Goal: Task Accomplishment & Management: Manage account settings

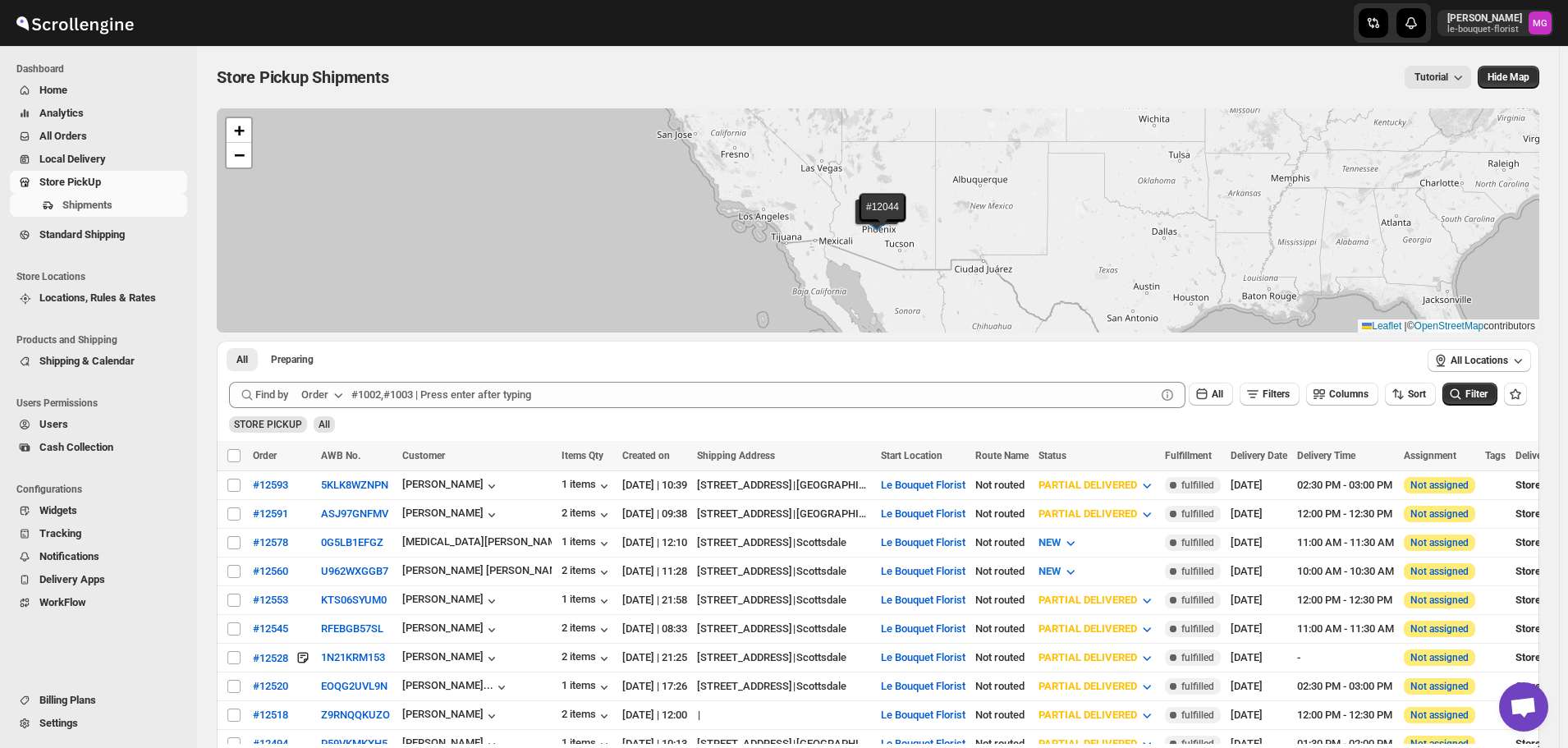
click at [121, 137] on span "All Orders" at bounding box center [112, 136] width 144 height 16
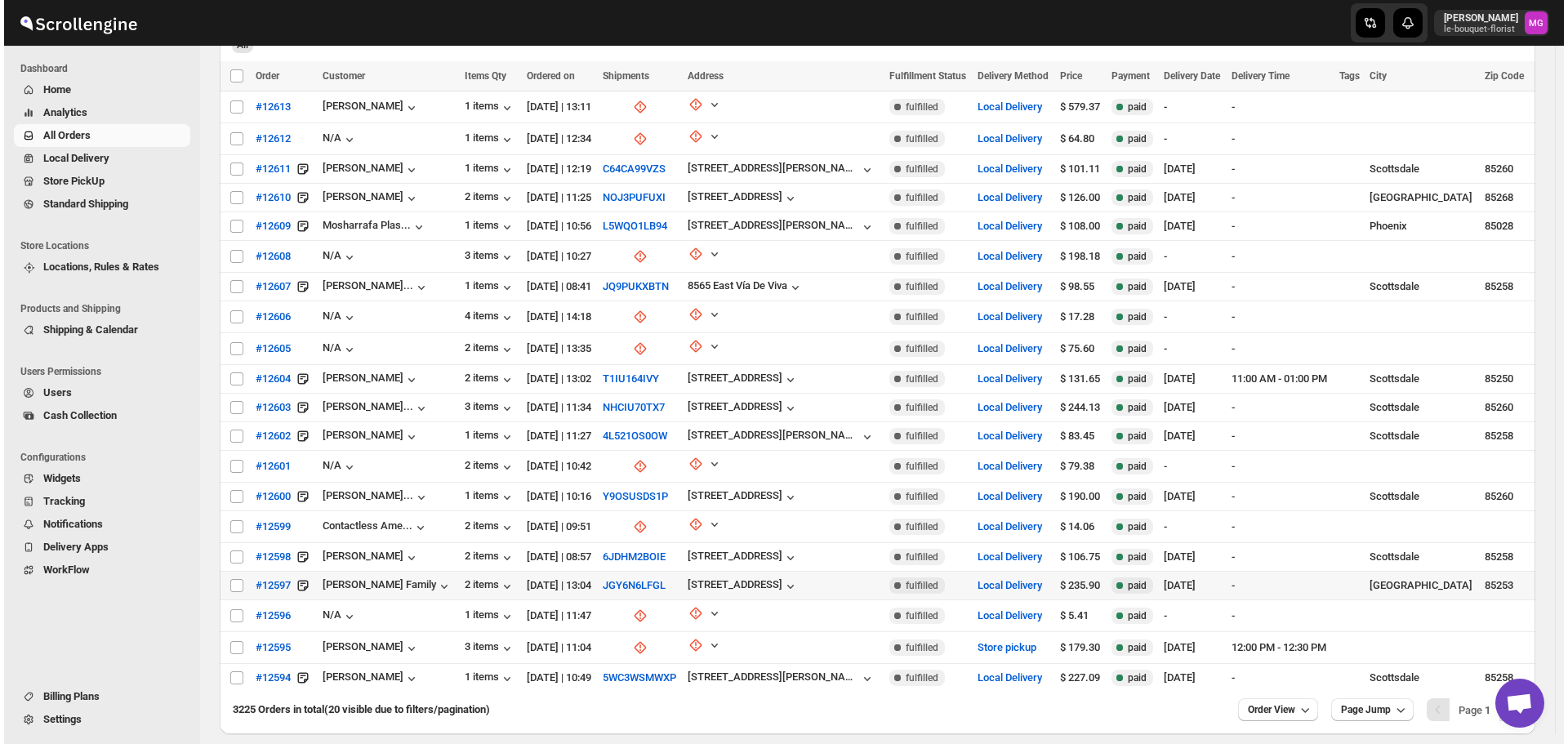
scroll to position [163, 0]
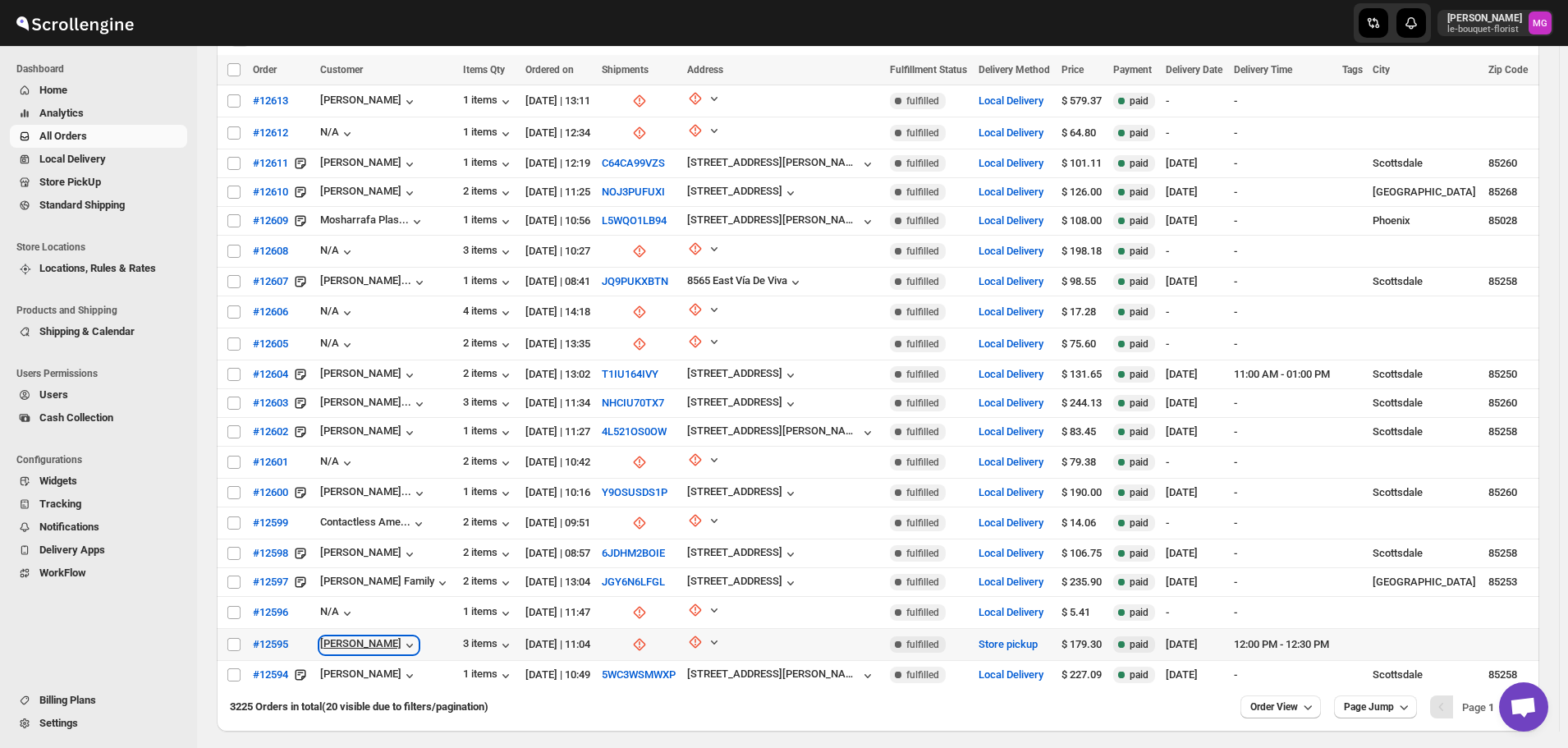
click at [338, 637] on div "[PERSON_NAME]" at bounding box center [369, 645] width 98 height 16
click at [407, 635] on div "[PERSON_NAME]" at bounding box center [387, 644] width 133 height 18
click at [278, 636] on span "#12595" at bounding box center [270, 644] width 35 height 16
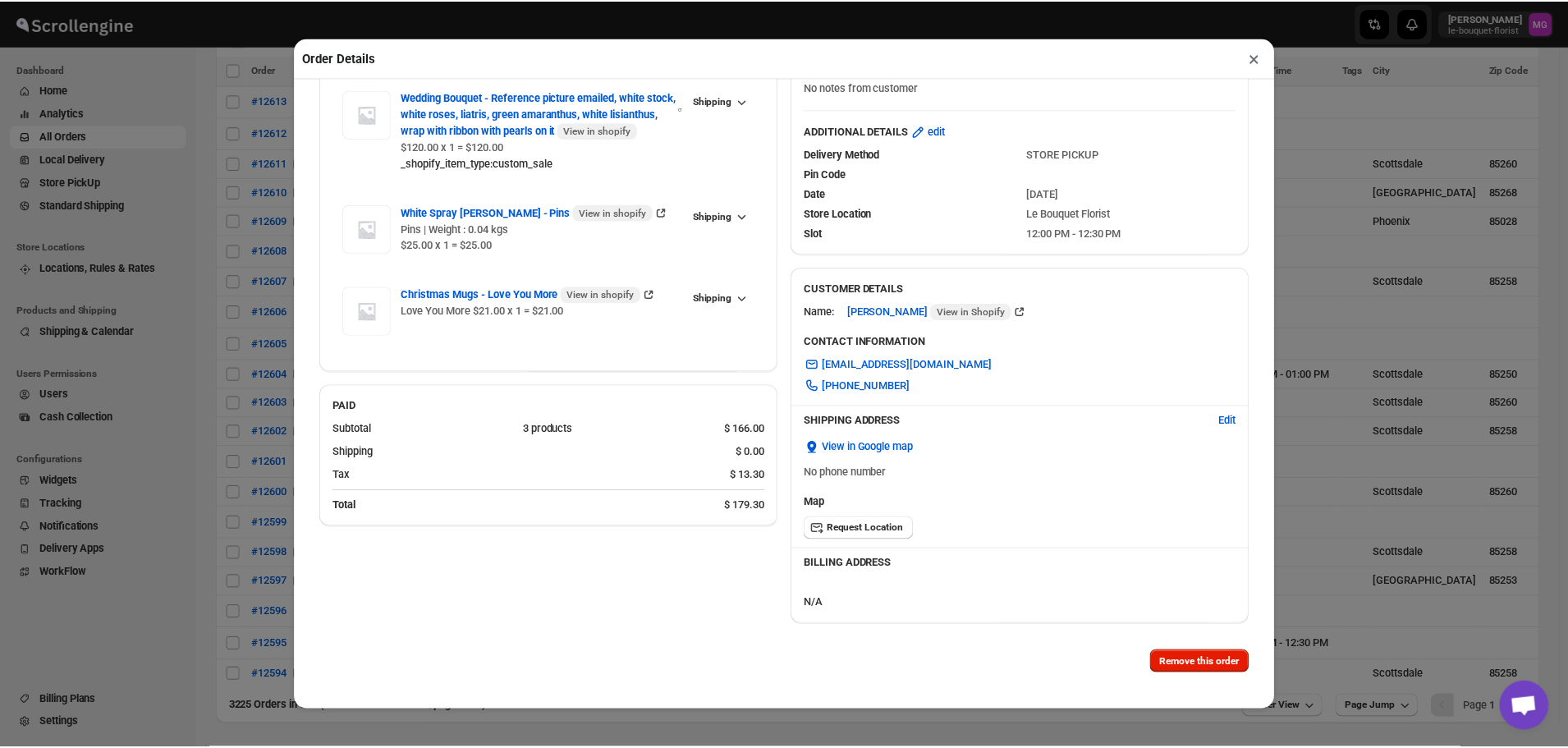
scroll to position [110, 0]
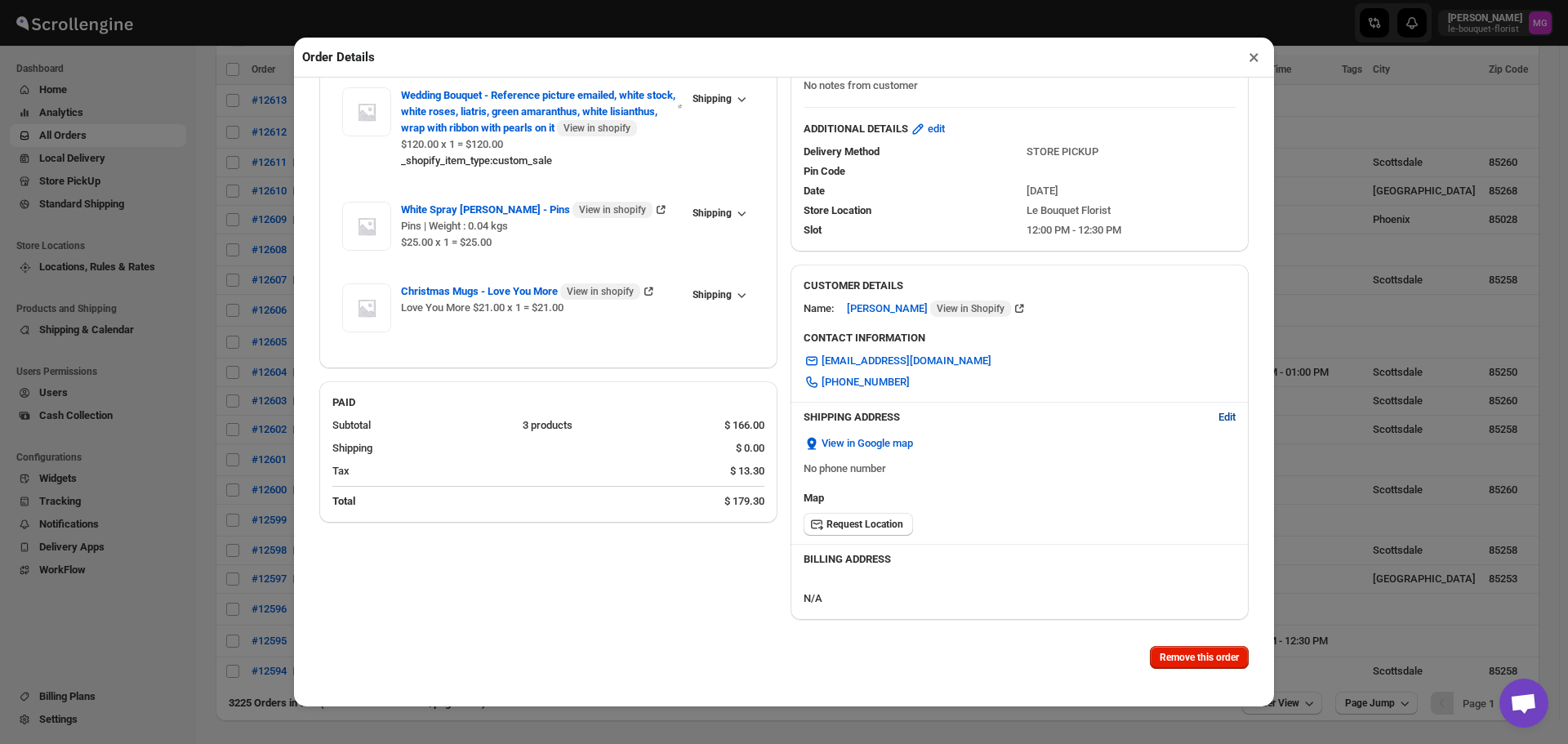
click at [1218, 410] on span "Edit" at bounding box center [1226, 417] width 17 height 16
select select "US"
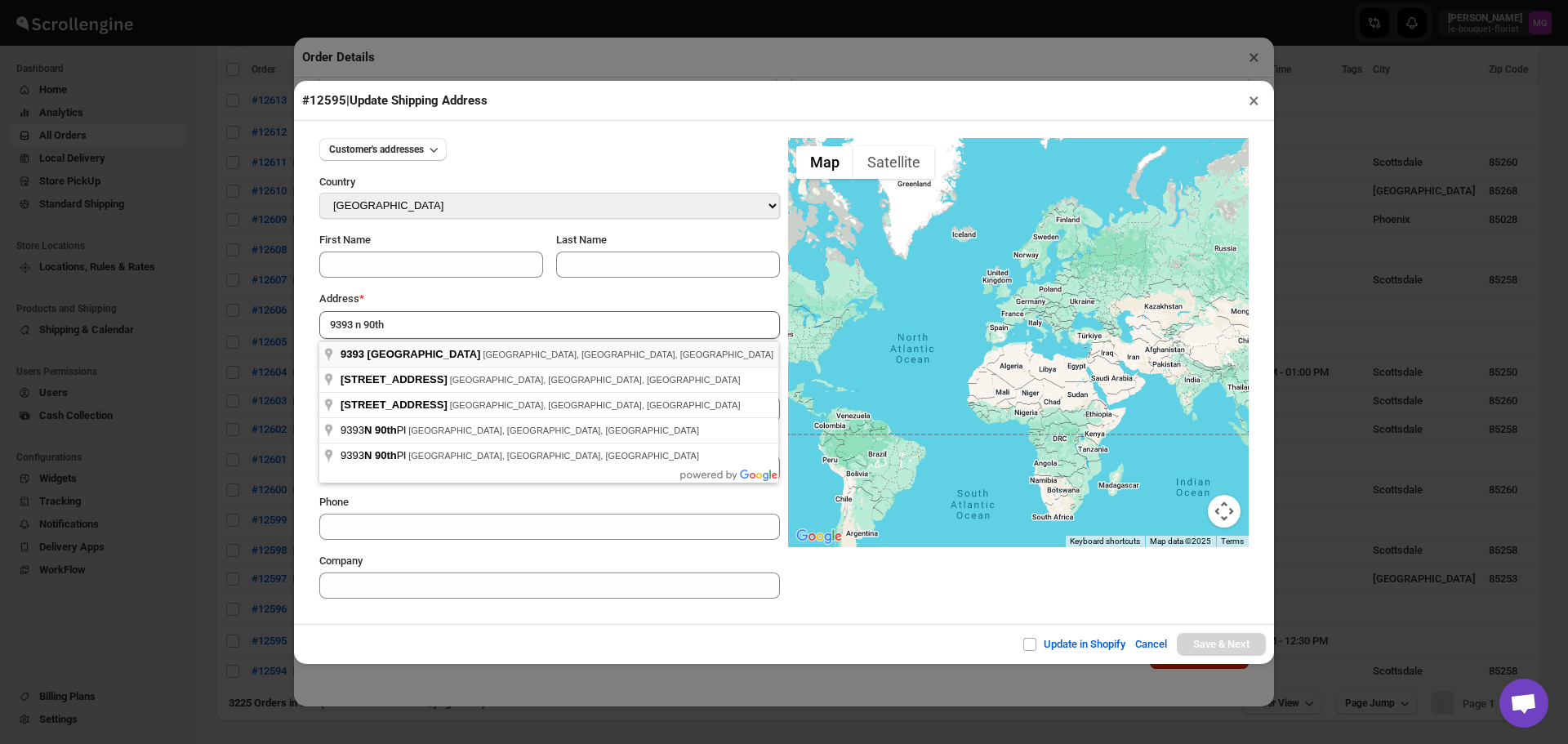
type input "[STREET_ADDRESS]"
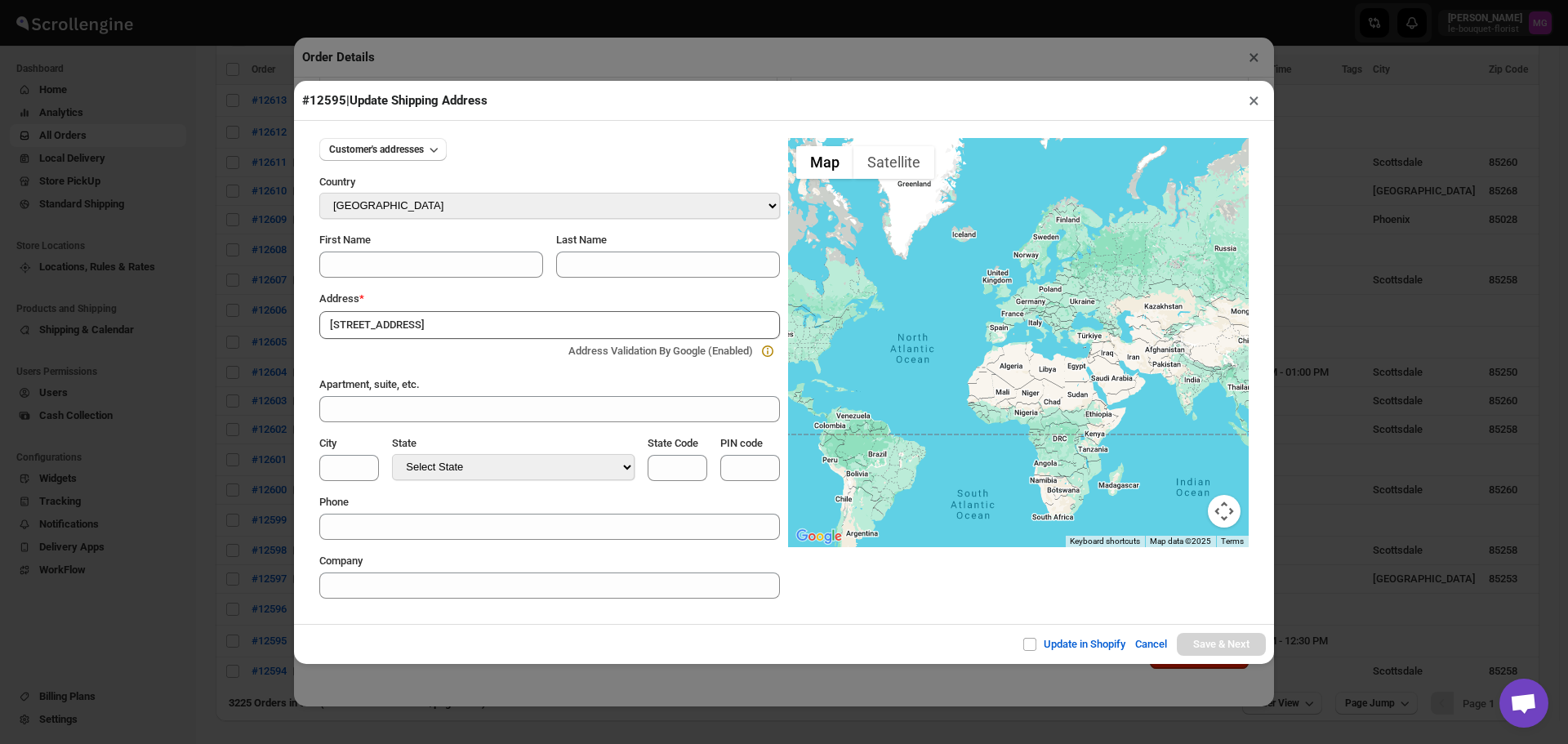
type input "[GEOGRAPHIC_DATA]"
select select "[US_STATE]"
type input "AZ"
type input "85258"
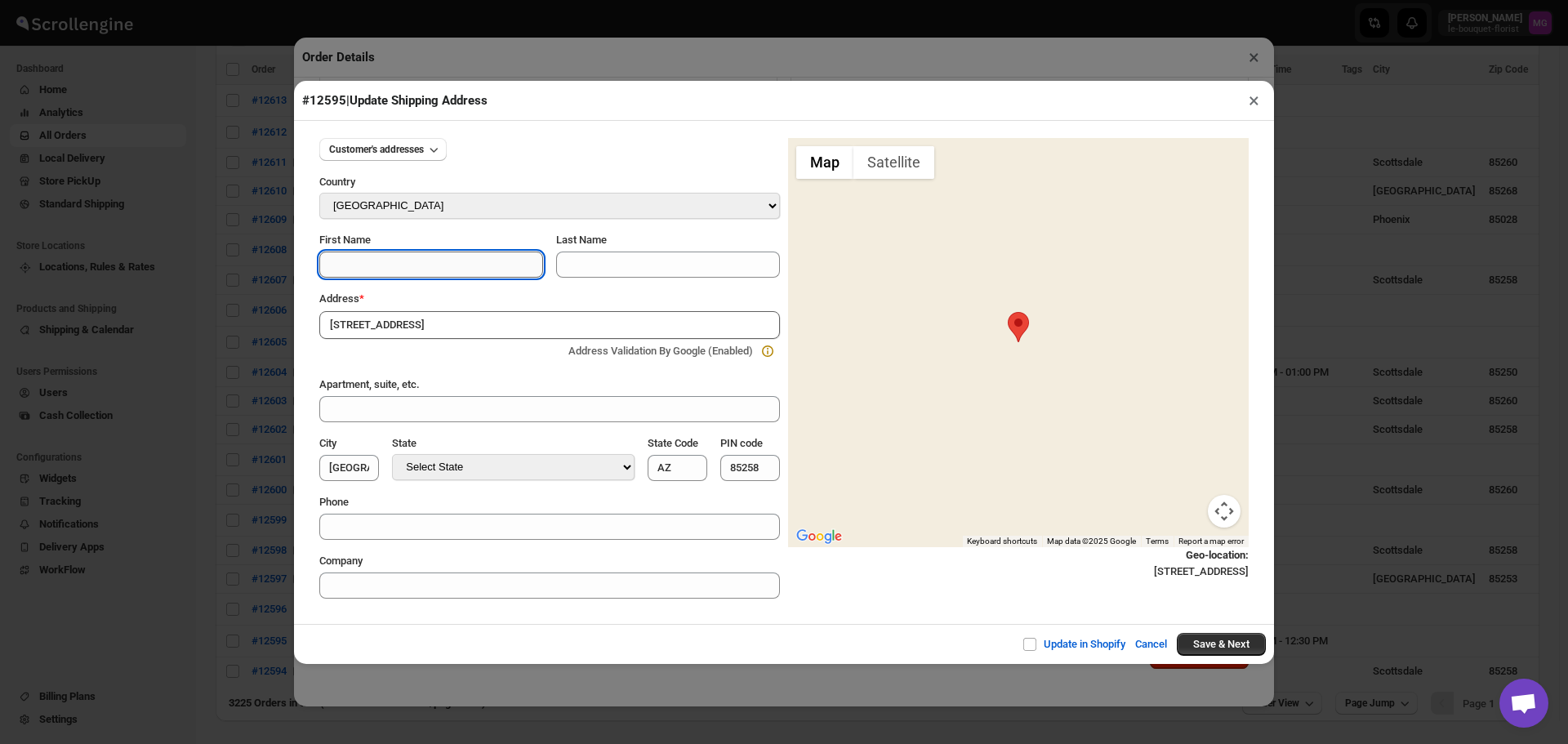
click at [380, 277] on input "First Name" at bounding box center [431, 265] width 224 height 26
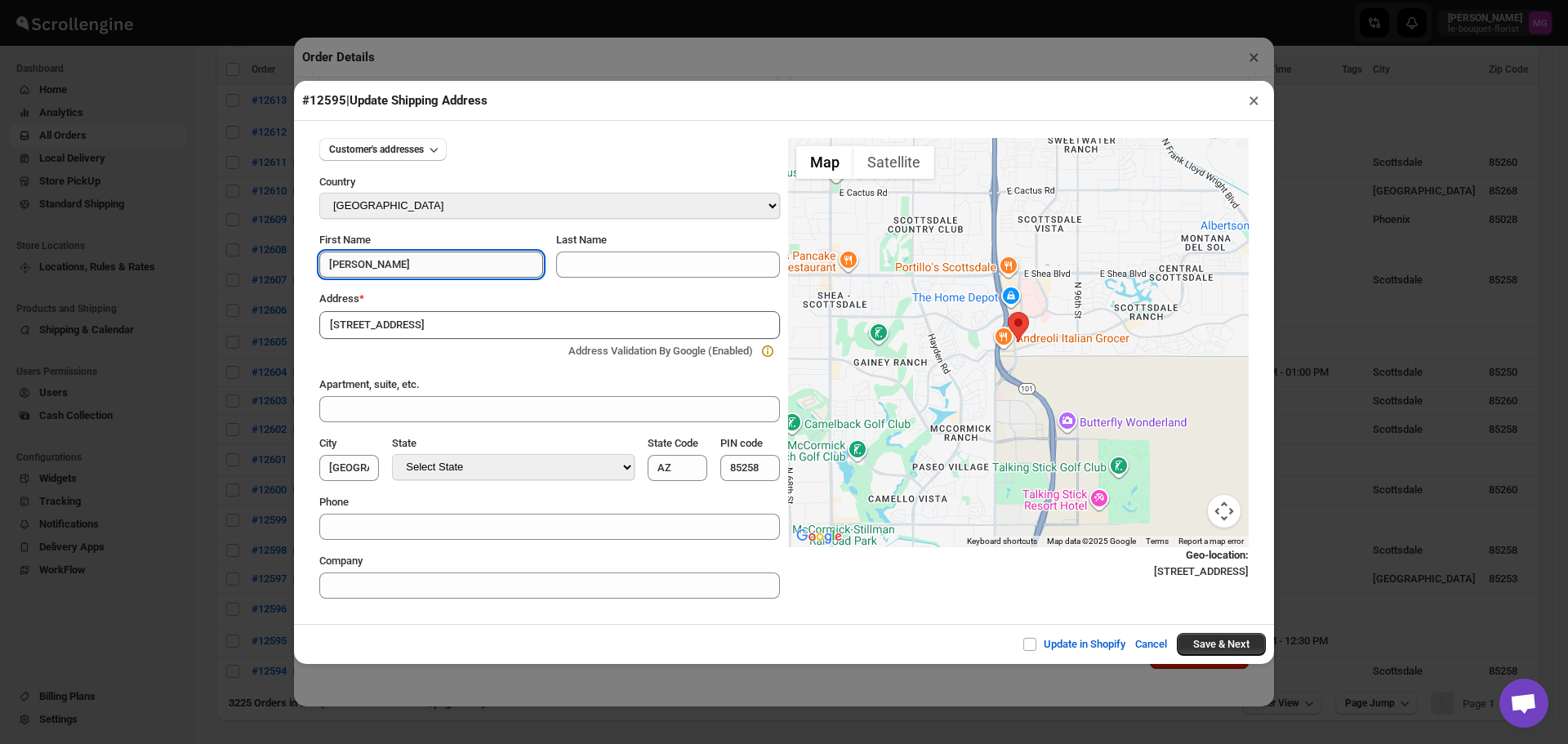
type input "[PERSON_NAME]"
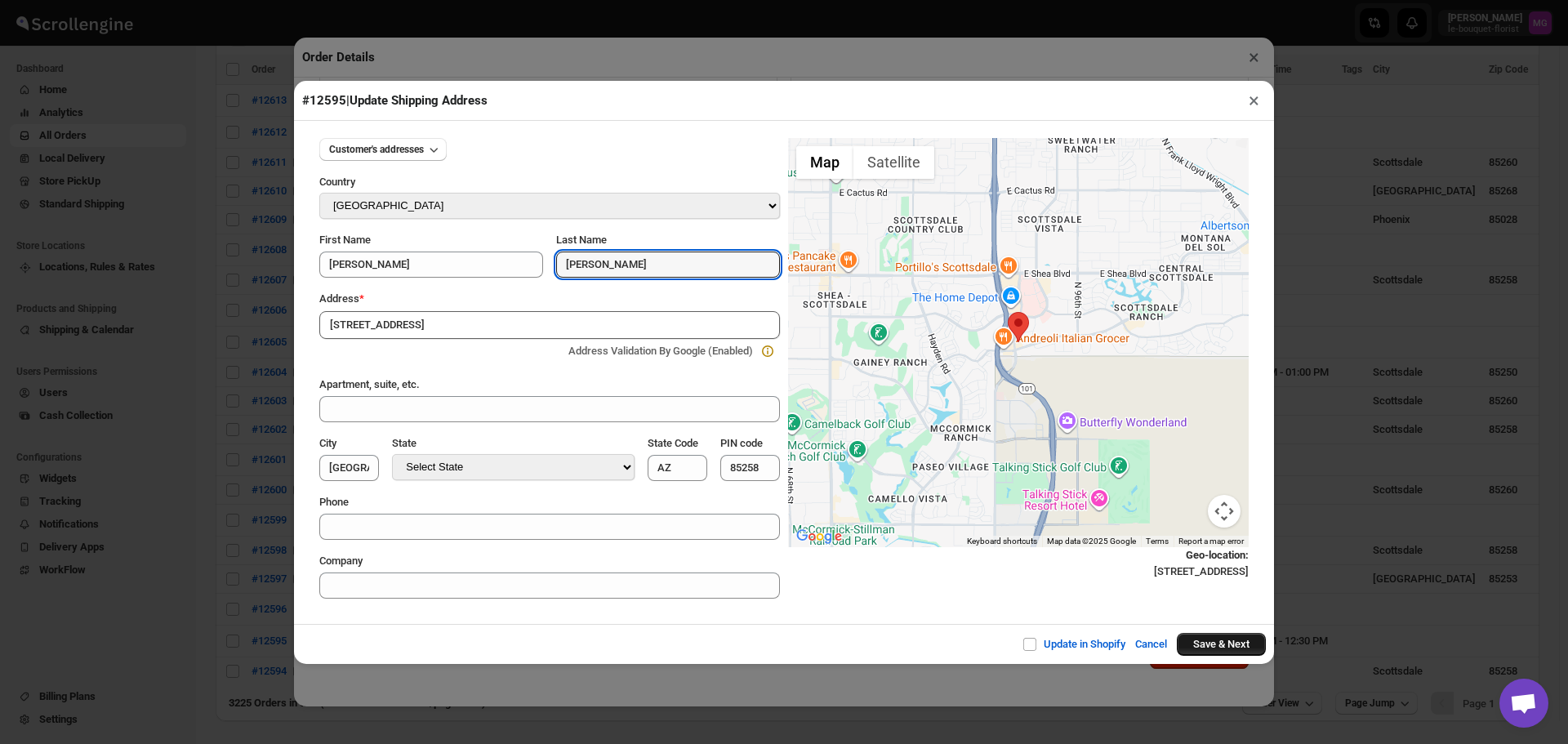
type input "[PERSON_NAME]"
drag, startPoint x: 1229, startPoint y: 646, endPoint x: 1240, endPoint y: 657, distance: 15.6
click at [1230, 646] on button "Save & Next" at bounding box center [1221, 644] width 89 height 23
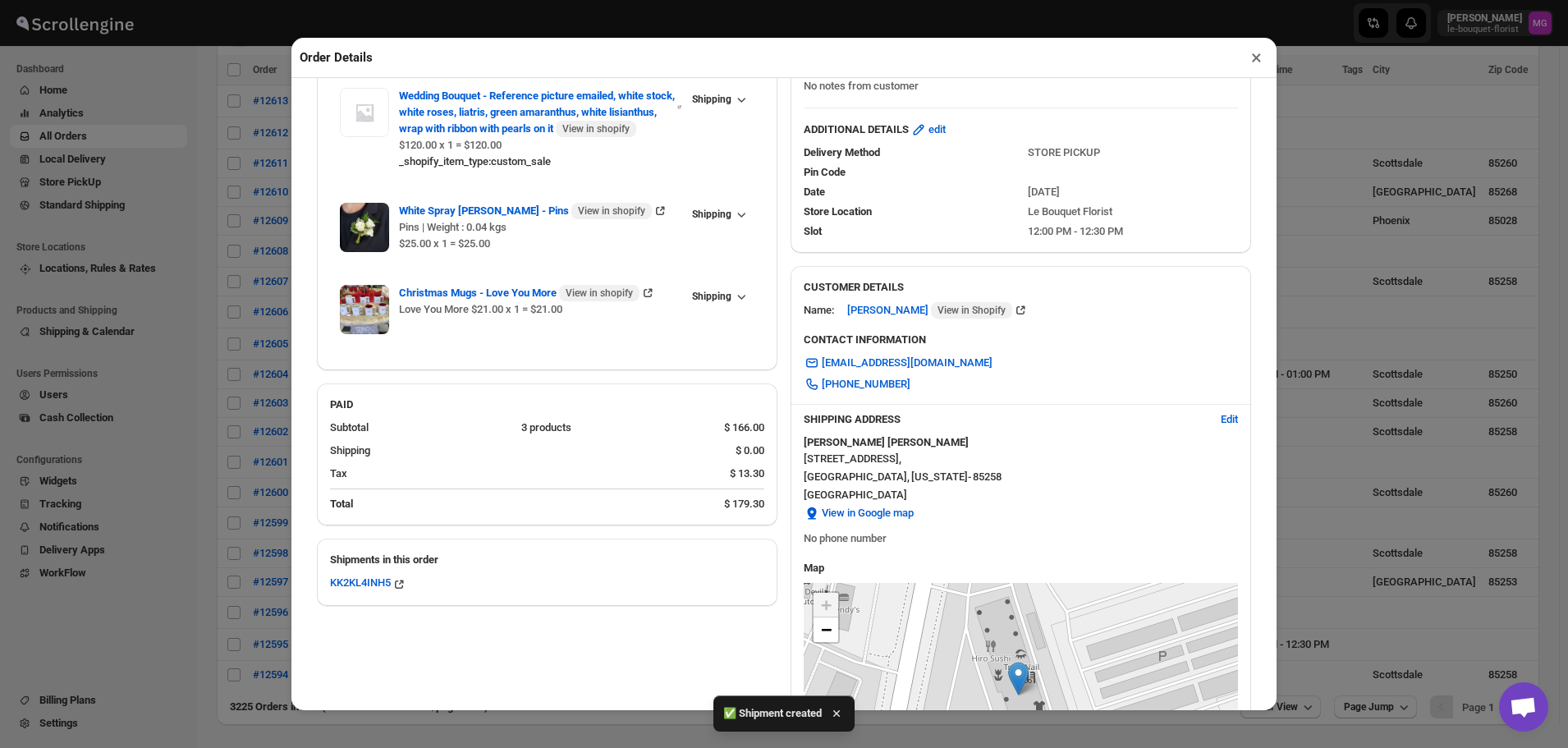
click at [1250, 63] on button "×" at bounding box center [1256, 57] width 24 height 23
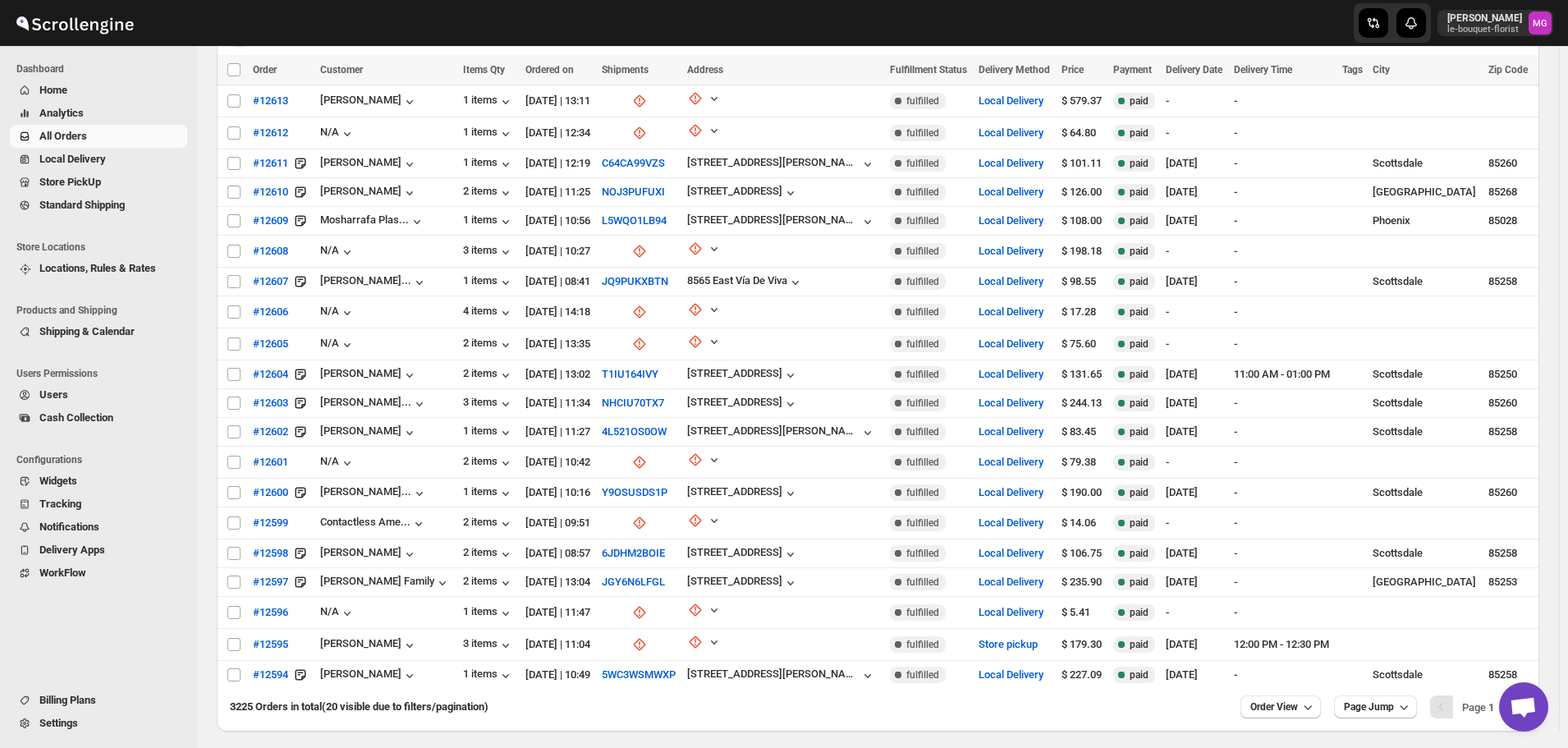
click at [78, 183] on span "Store PickUp" at bounding box center [71, 181] width 62 height 12
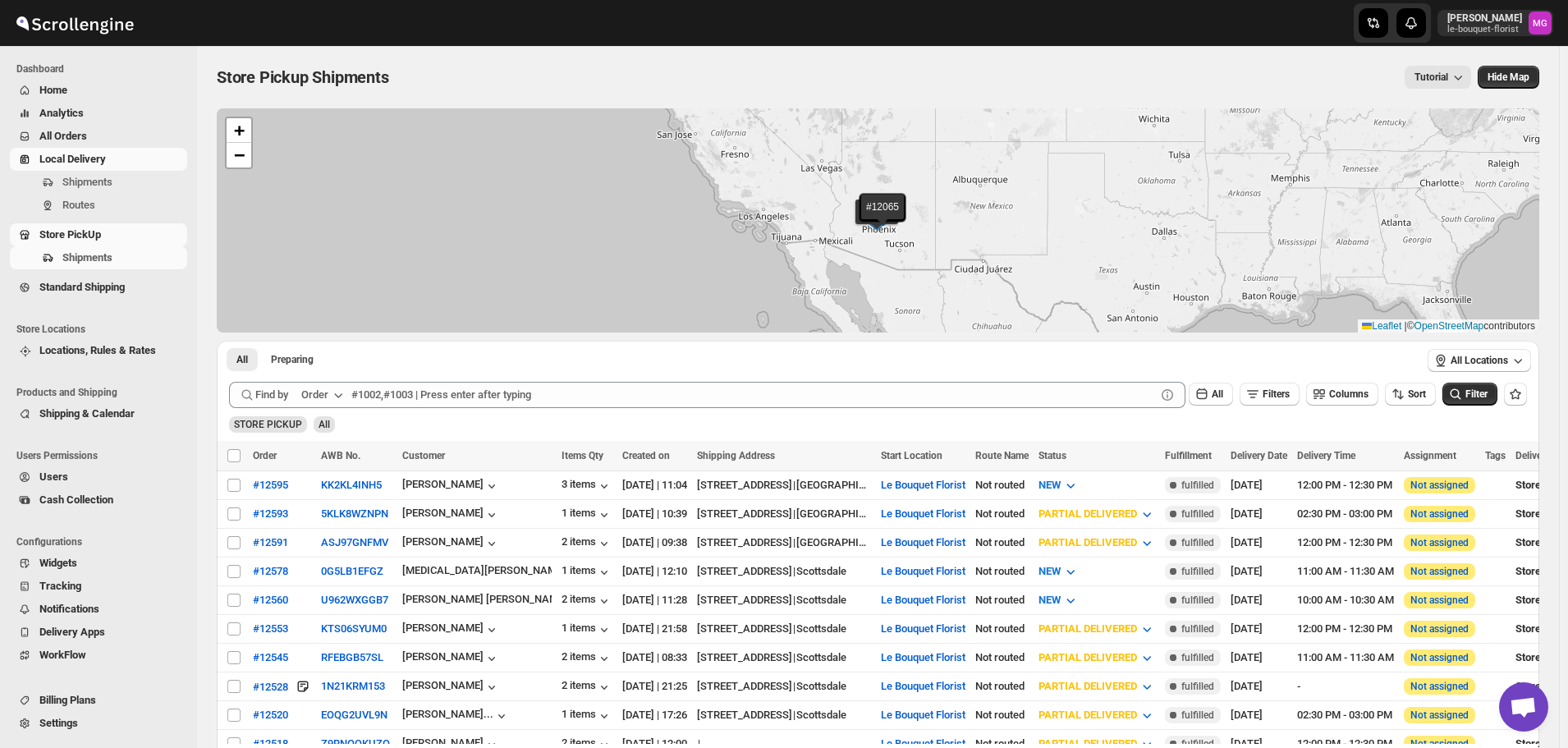
click at [69, 166] on span "Local Delivery" at bounding box center [112, 159] width 144 height 16
